Goal: Find specific page/section: Find specific page/section

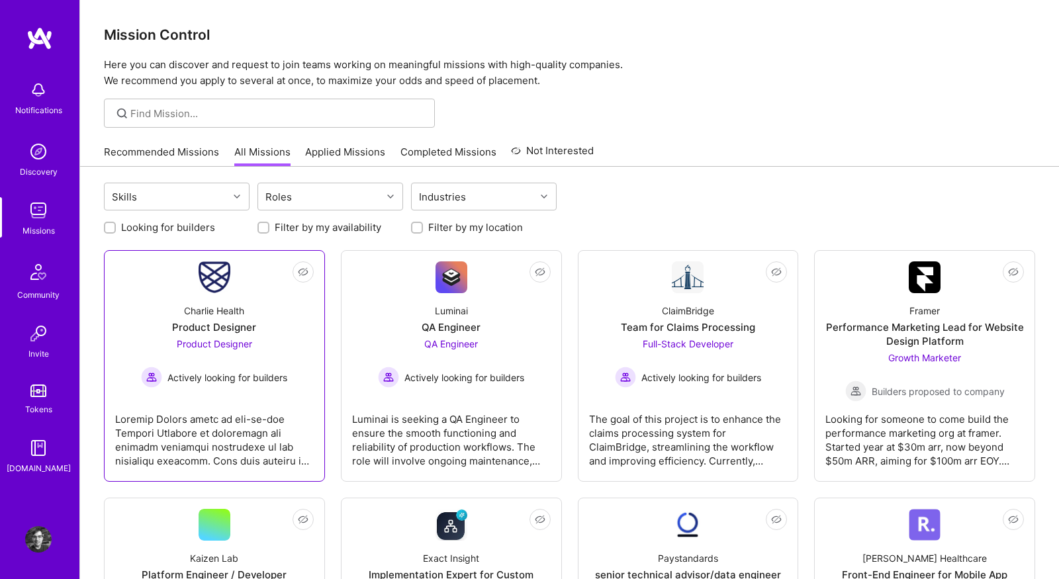
click at [270, 443] on div at bounding box center [214, 435] width 199 height 66
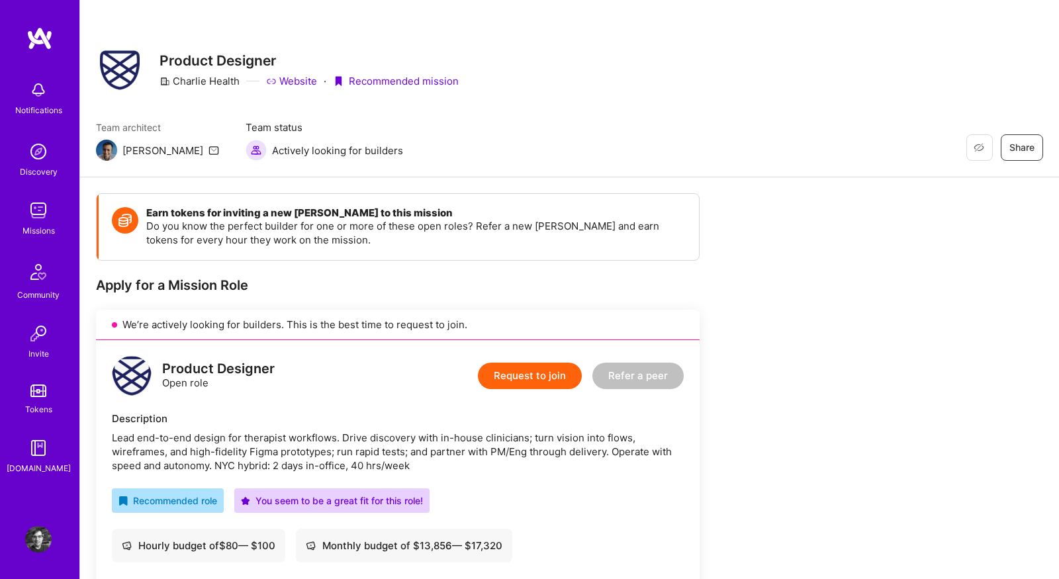
click at [296, 80] on link "Website" at bounding box center [291, 81] width 51 height 14
click at [464, 277] on div "Apply for a Mission Role" at bounding box center [398, 285] width 604 height 17
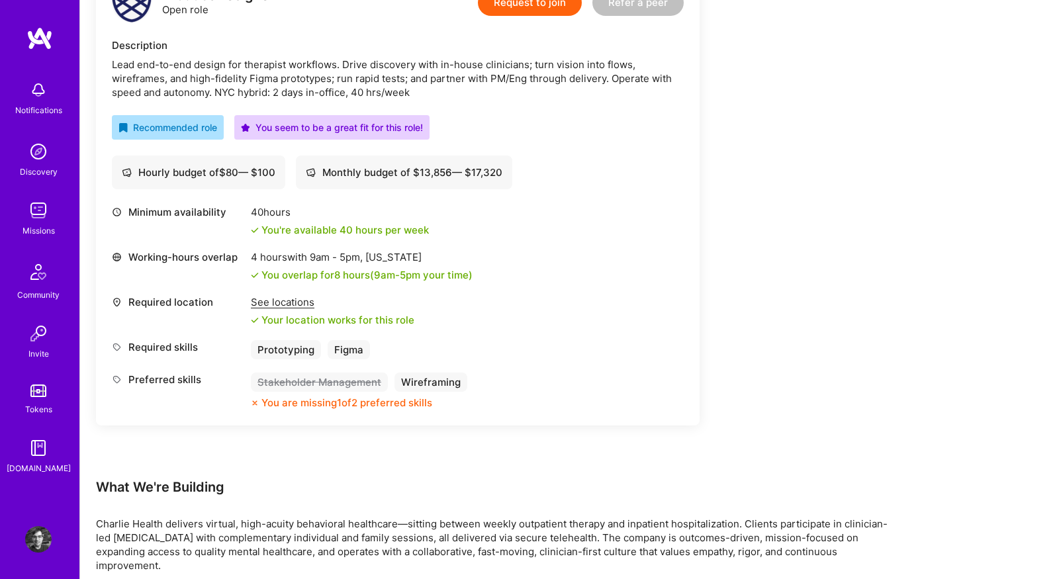
scroll to position [698, 0]
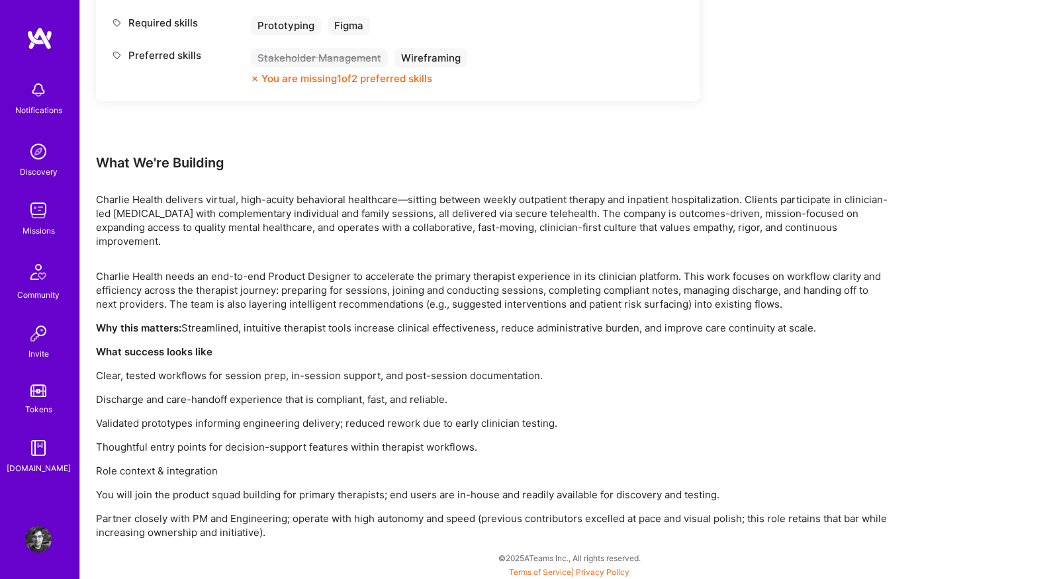
click at [42, 220] on img at bounding box center [38, 210] width 26 height 26
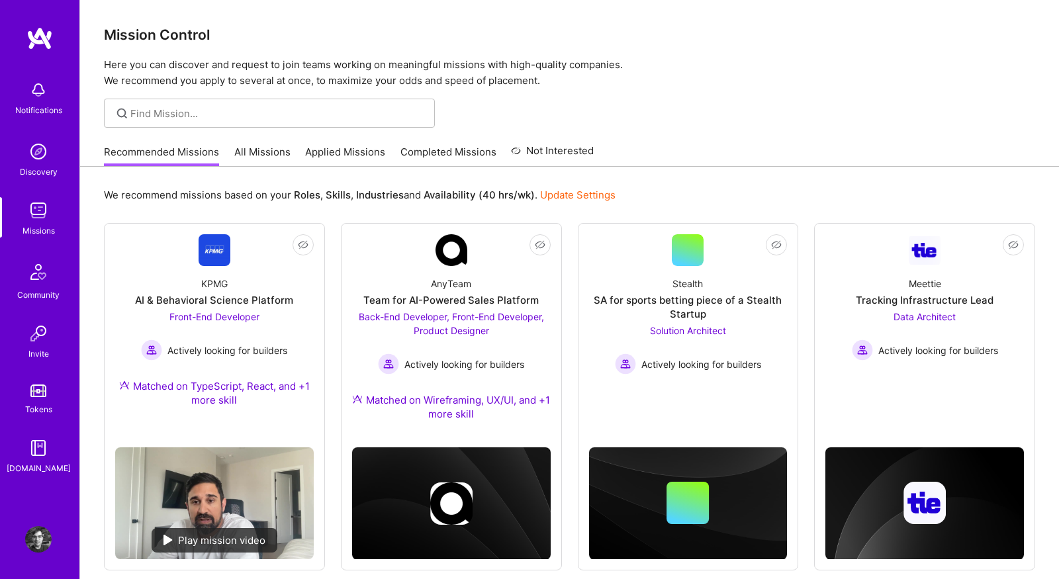
click at [264, 151] on link "All Missions" at bounding box center [262, 156] width 56 height 22
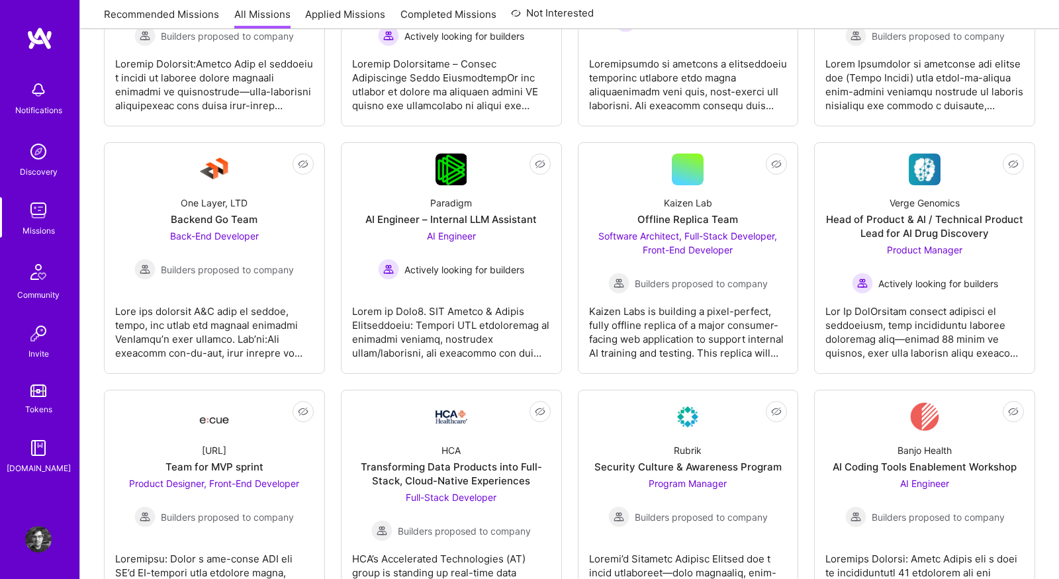
scroll to position [621, 0]
